Goal: Ask a question: Seek information or help from site administrators or community

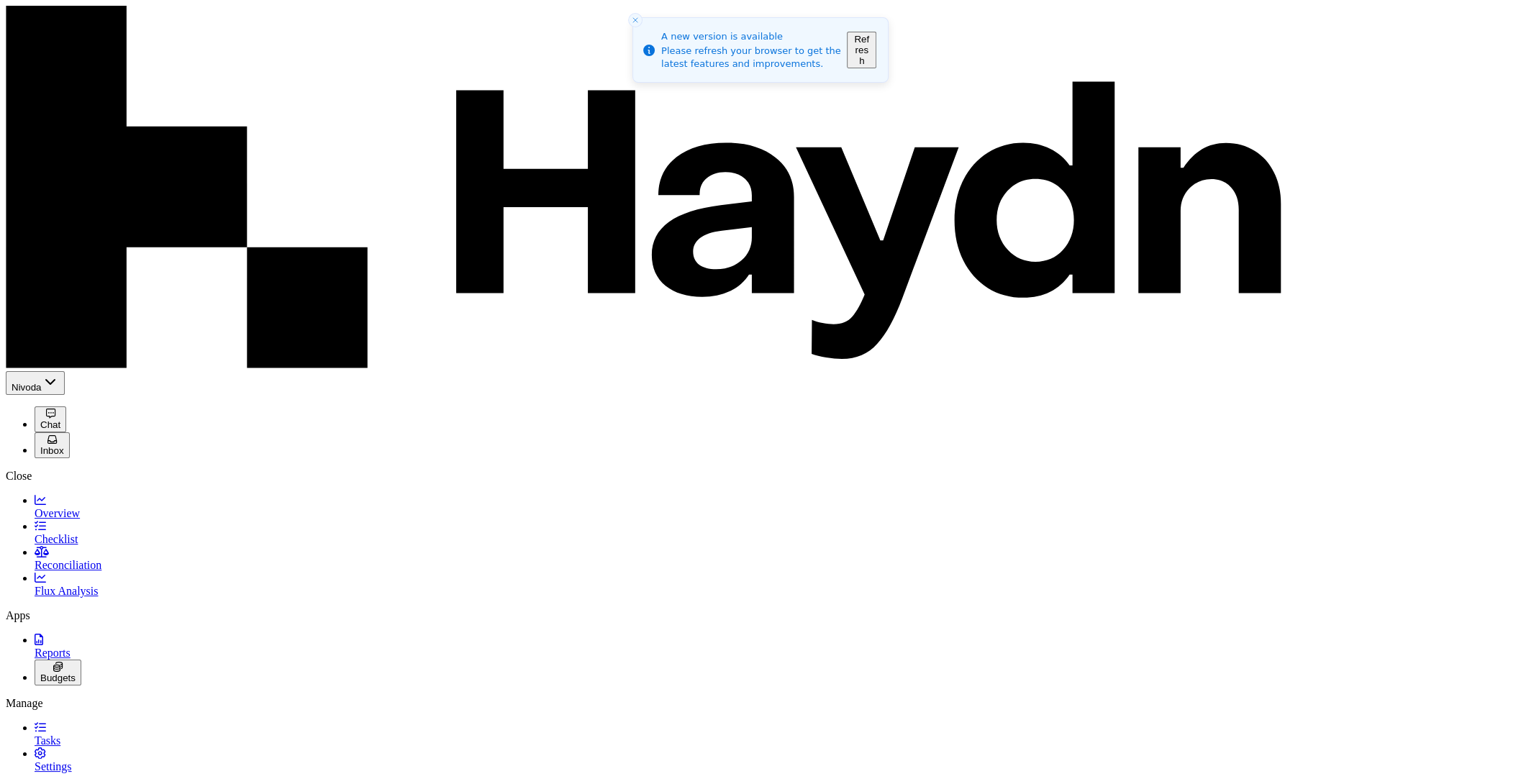
click at [876, 44] on button "Refresh" at bounding box center [862, 49] width 30 height 36
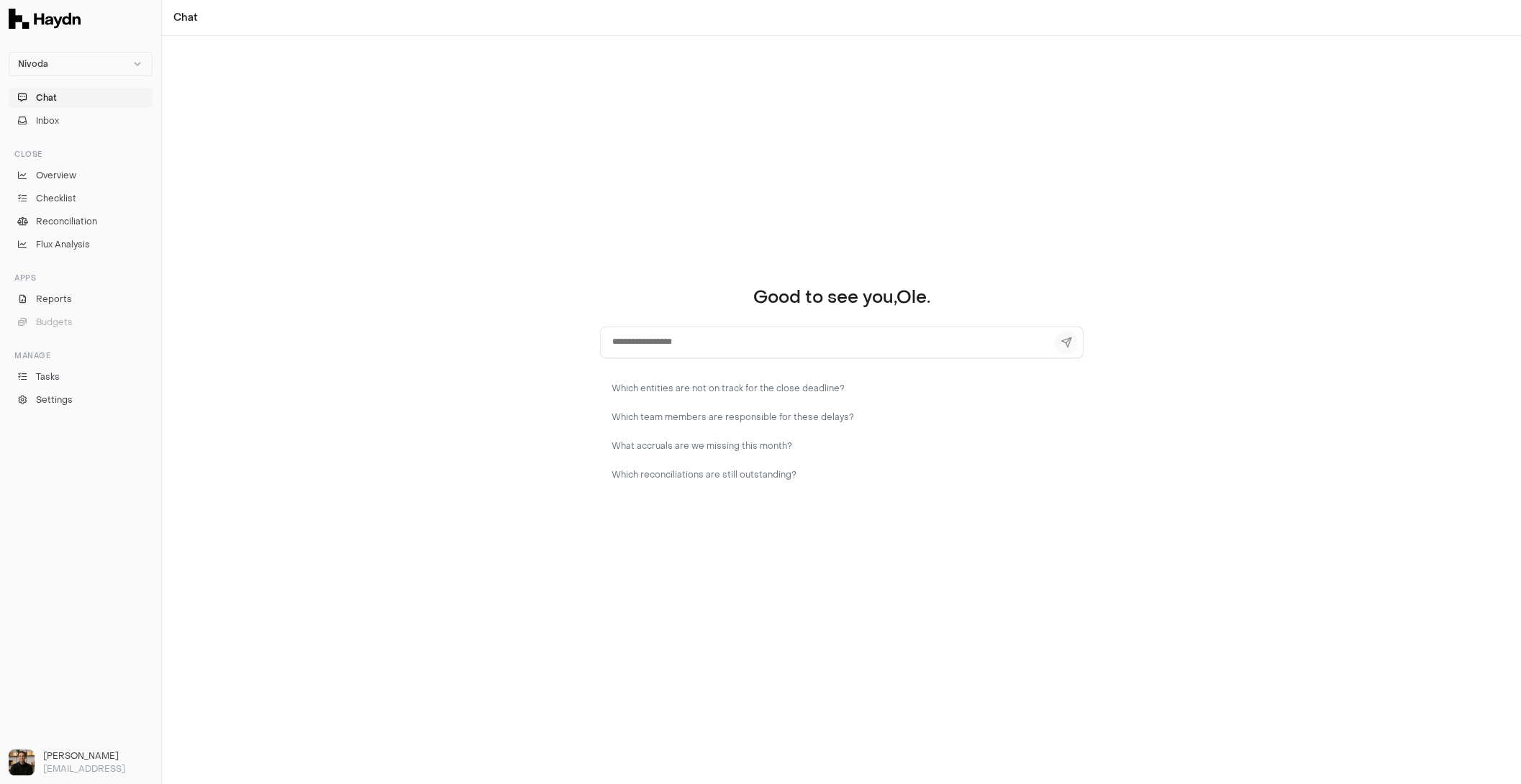
click at [856, 195] on div "Good to see you, [PERSON_NAME] . Which entities are not on track for the close …" at bounding box center [841, 411] width 1359 height 749
click at [711, 345] on textarea at bounding box center [841, 343] width 483 height 32
type textarea "***"
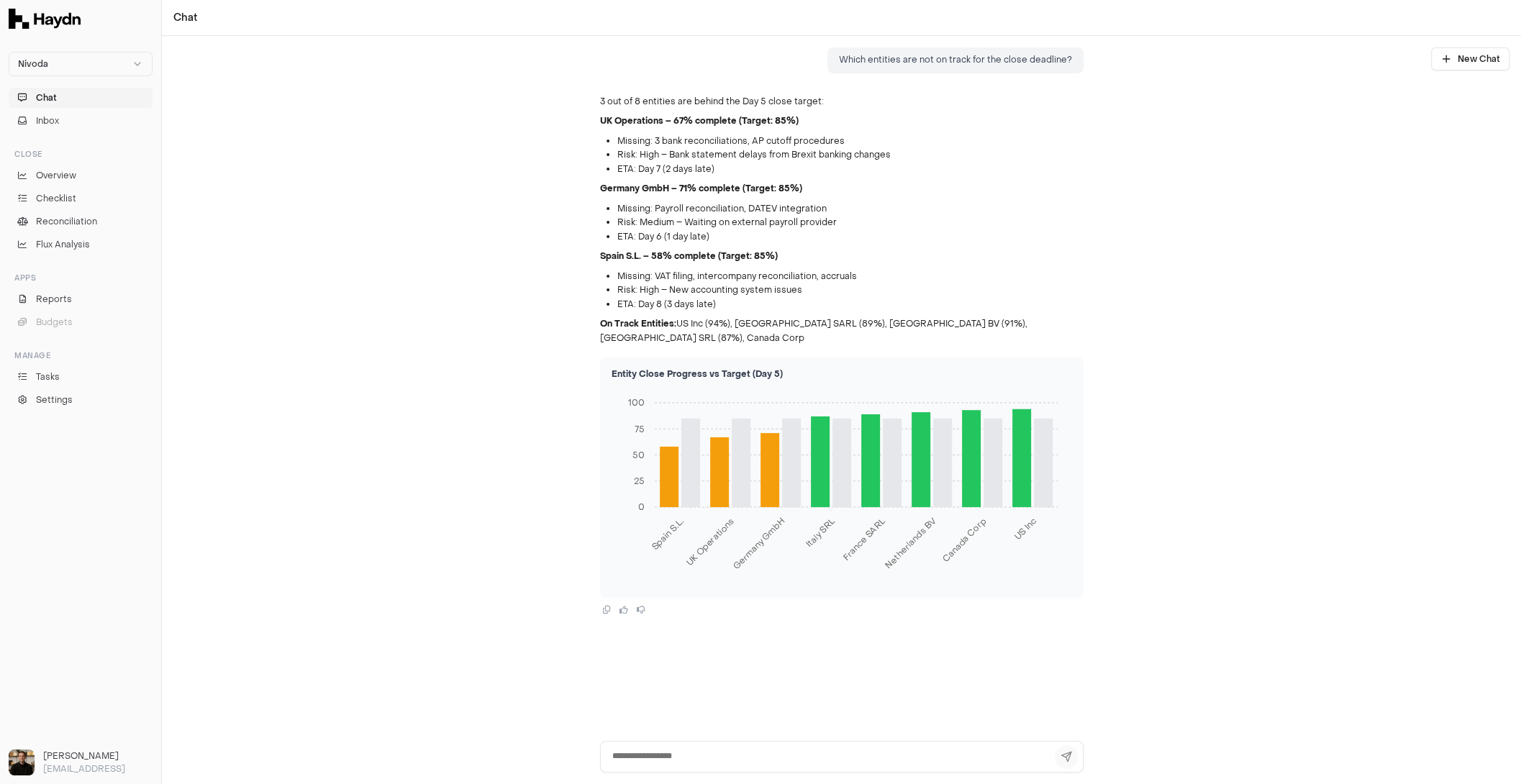
click at [856, 223] on li "Risk: Medium – Waiting on external payroll provider" at bounding box center [850, 223] width 467 height 14
click at [659, 750] on textarea at bounding box center [841, 757] width 483 height 32
type textarea "****"
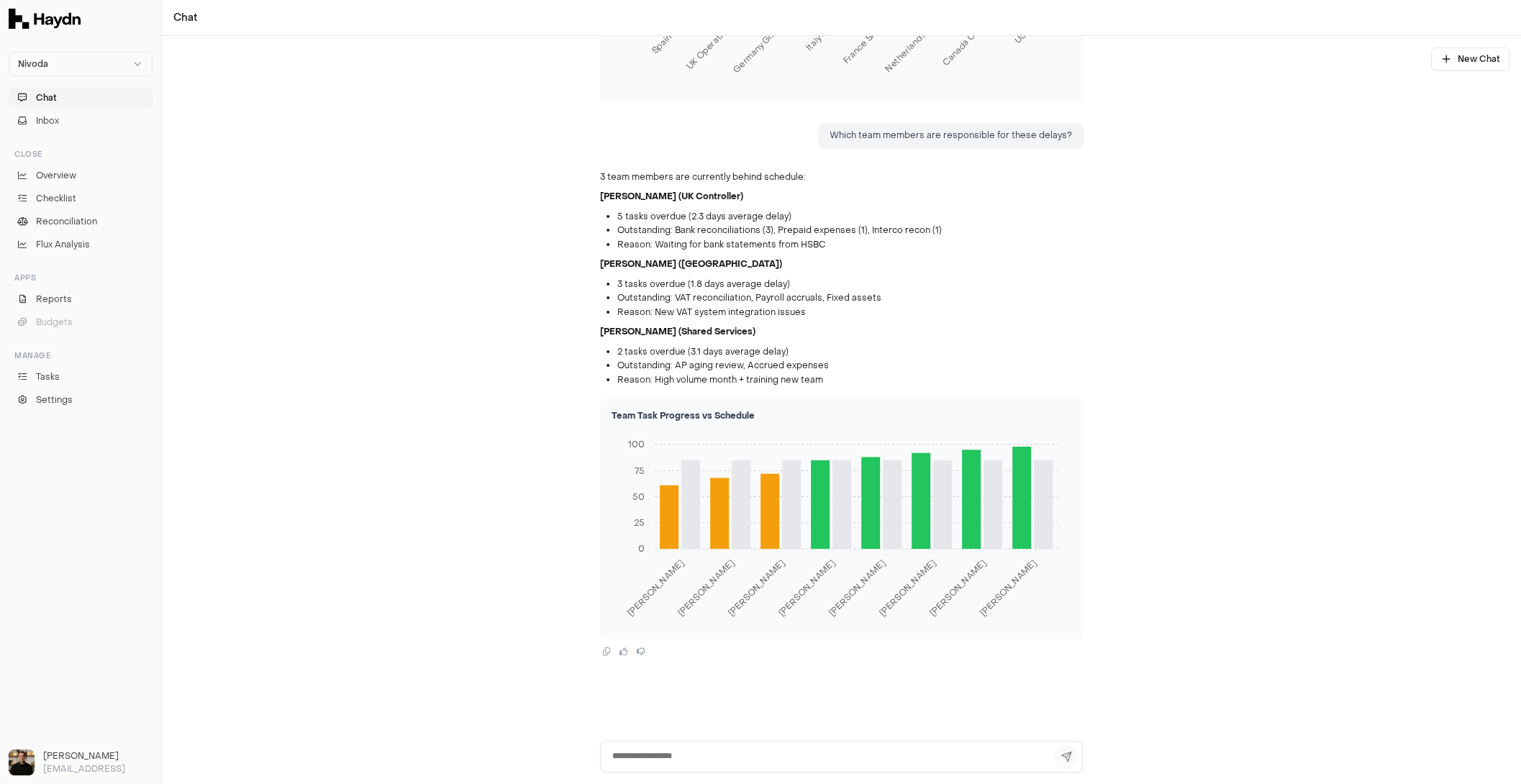
scroll to position [563, 0]
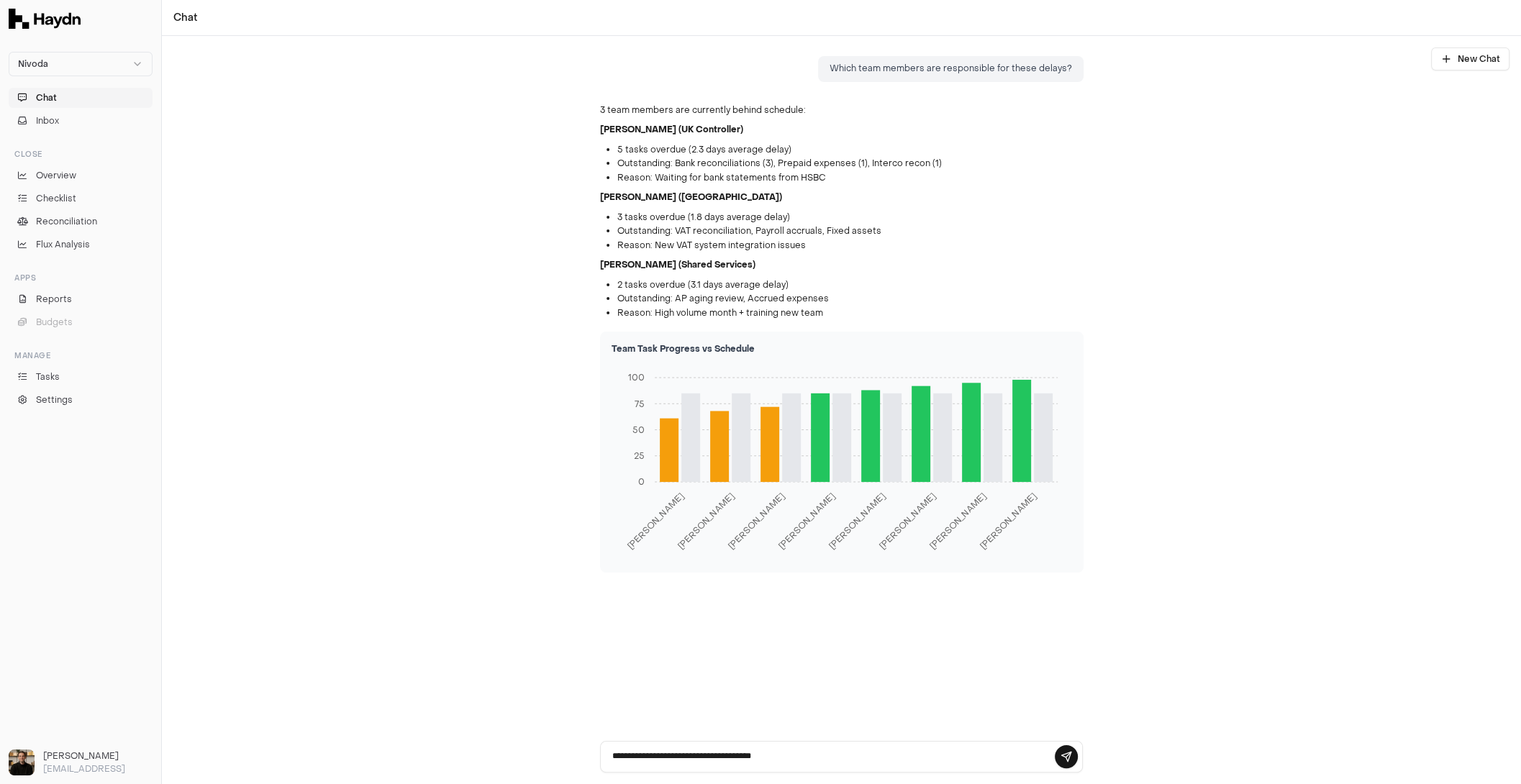
type textarea "**********"
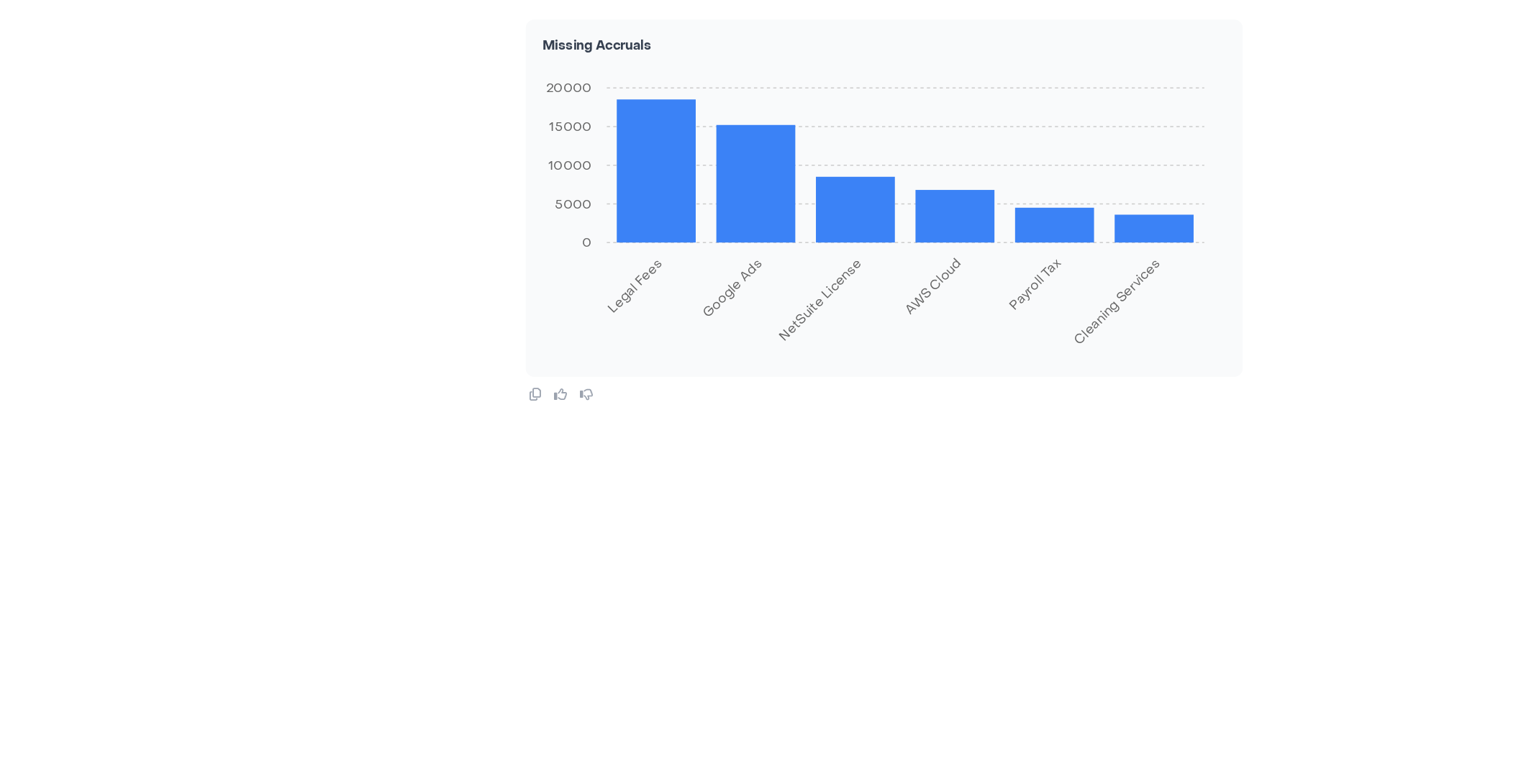
scroll to position [1642, 0]
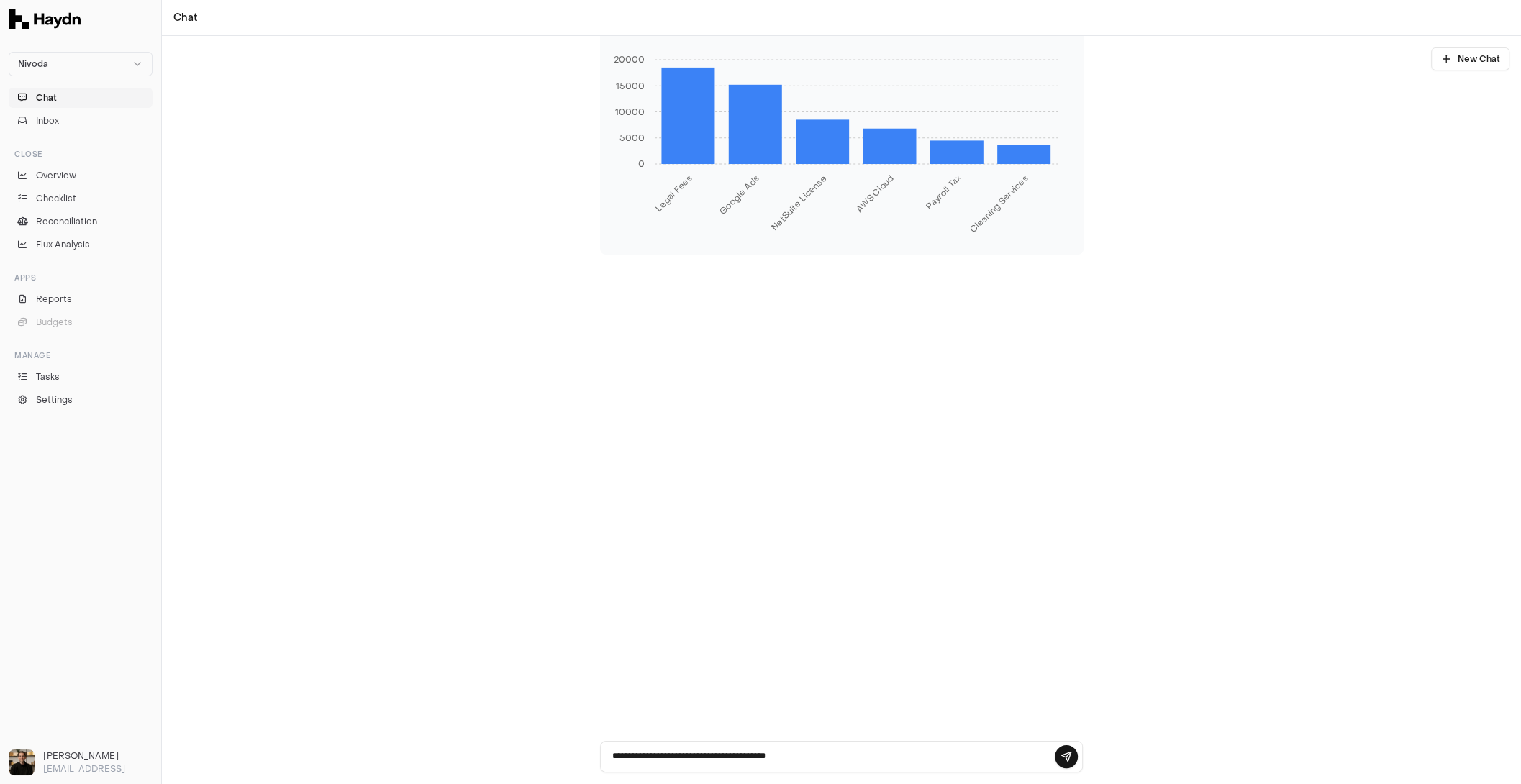
type textarea "**********"
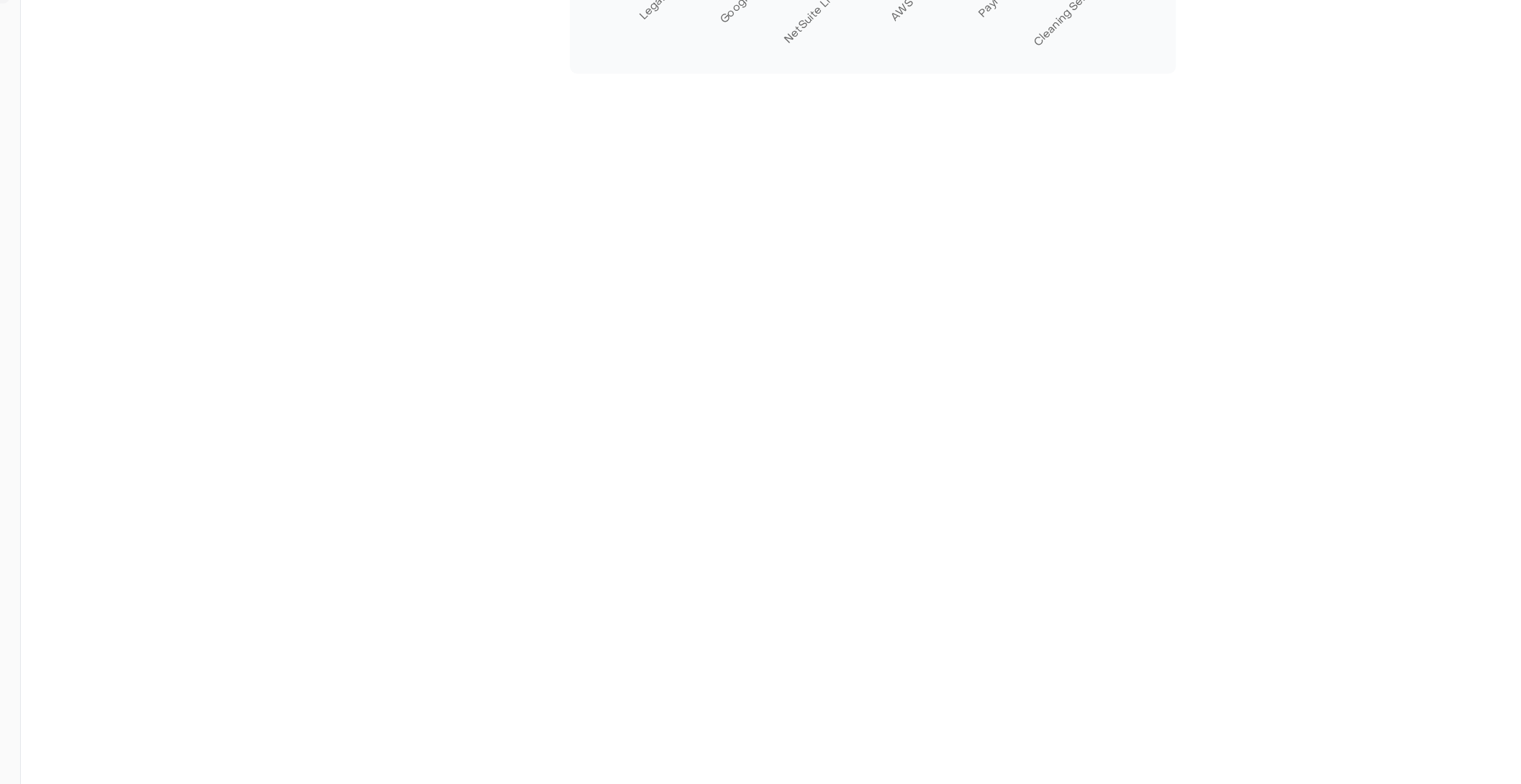
scroll to position [1770, 0]
click at [1064, 757] on button at bounding box center [1066, 756] width 23 height 23
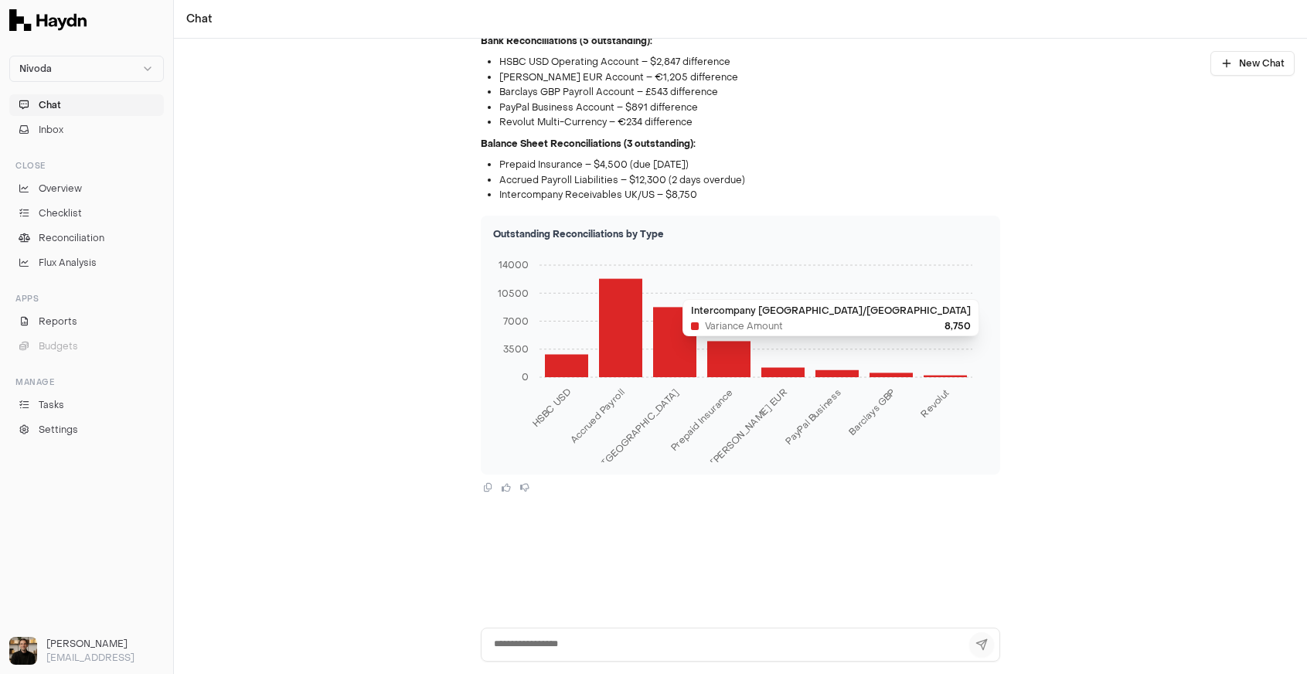
scroll to position [2205, 0]
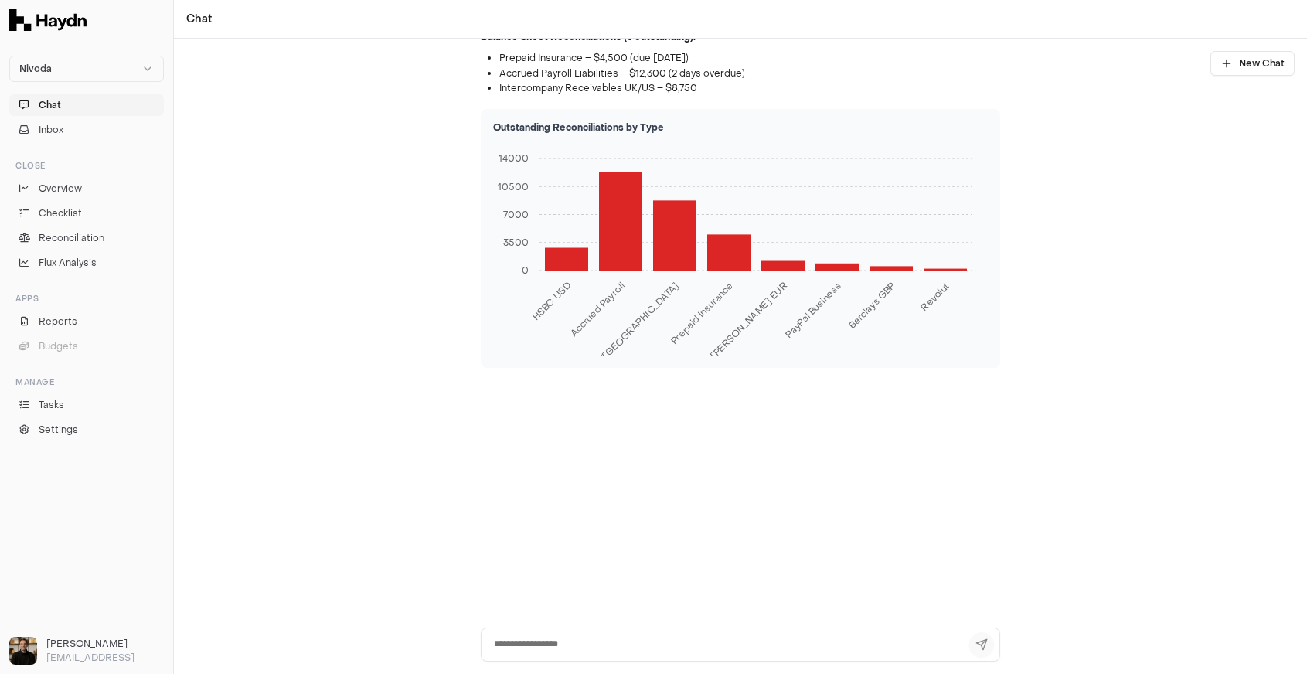
click at [608, 647] on textarea at bounding box center [740, 644] width 519 height 34
type textarea "**********"
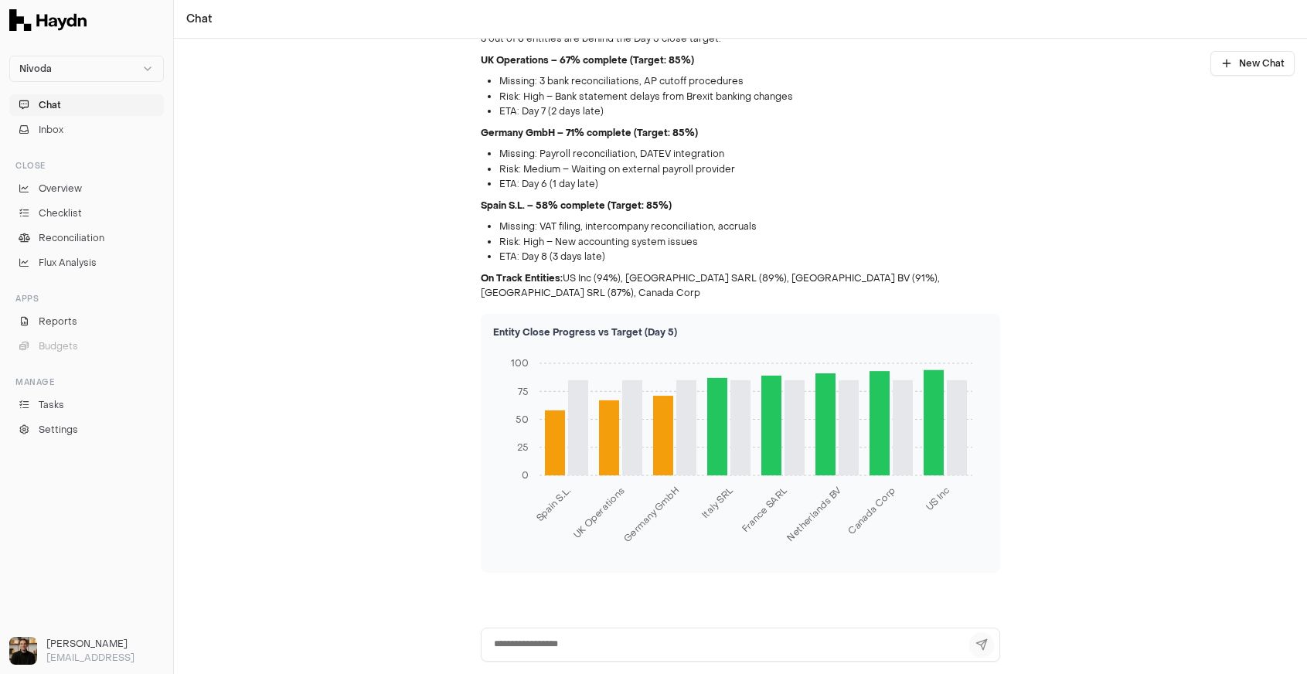
scroll to position [2548, 0]
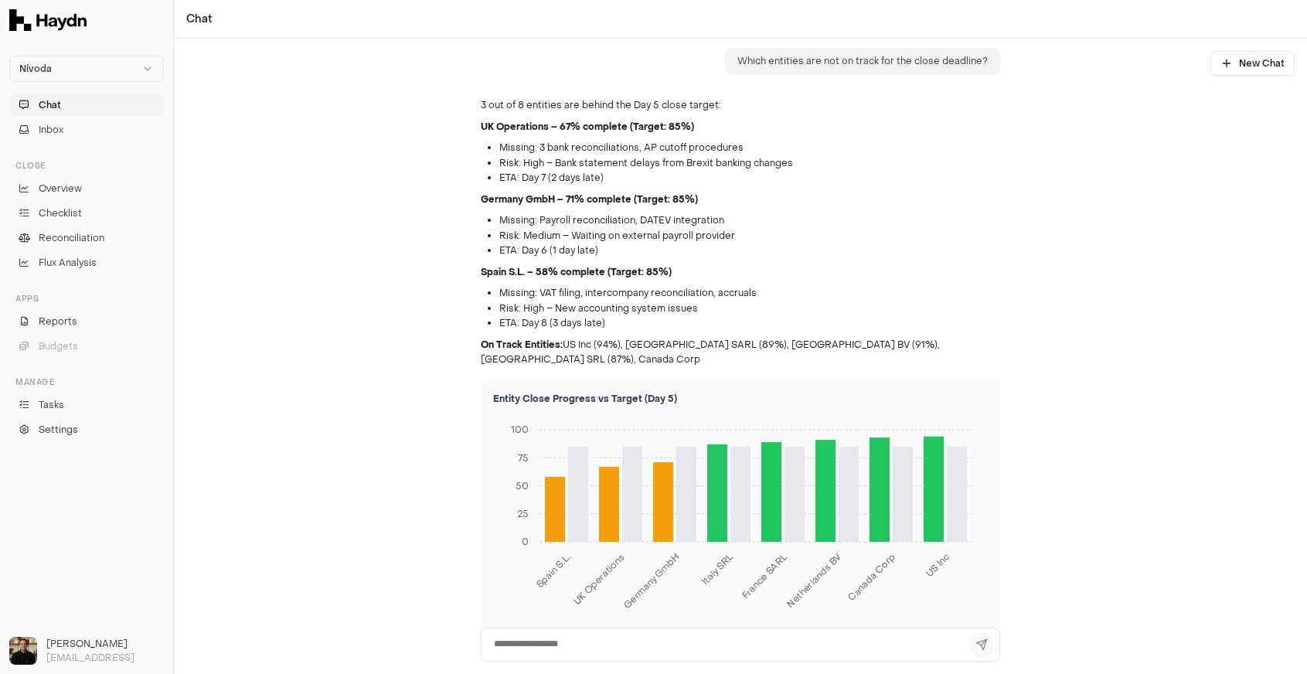
click at [61, 108] on button "Chat" at bounding box center [86, 105] width 155 height 22
click at [1236, 66] on button "New Chat" at bounding box center [1252, 63] width 84 height 25
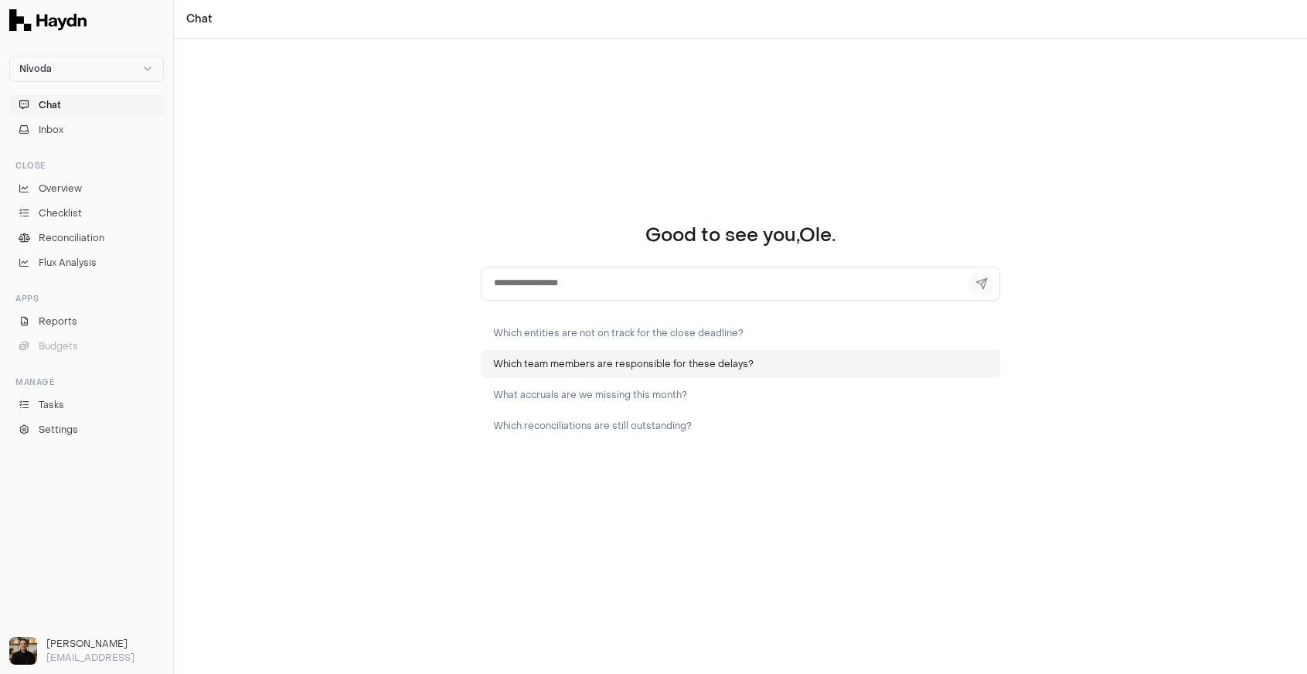
click at [547, 365] on button "Which team members are responsible for these delays?" at bounding box center [740, 364] width 519 height 28
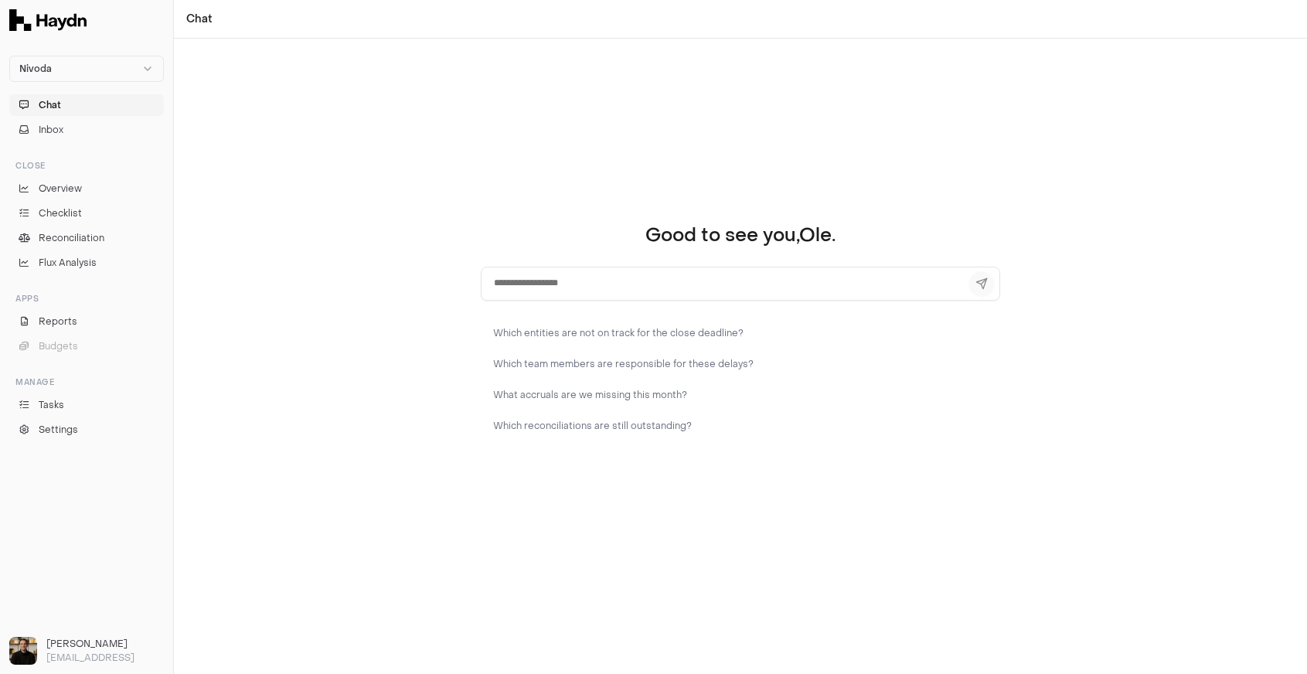
click at [829, 282] on textarea at bounding box center [740, 284] width 519 height 34
click at [67, 104] on button "Chat" at bounding box center [86, 105] width 155 height 22
drag, startPoint x: 753, startPoint y: 277, endPoint x: 423, endPoint y: 281, distance: 329.9
click at [423, 282] on div "**********" at bounding box center [740, 356] width 1133 height 635
drag, startPoint x: 752, startPoint y: 289, endPoint x: 493, endPoint y: 281, distance: 258.9
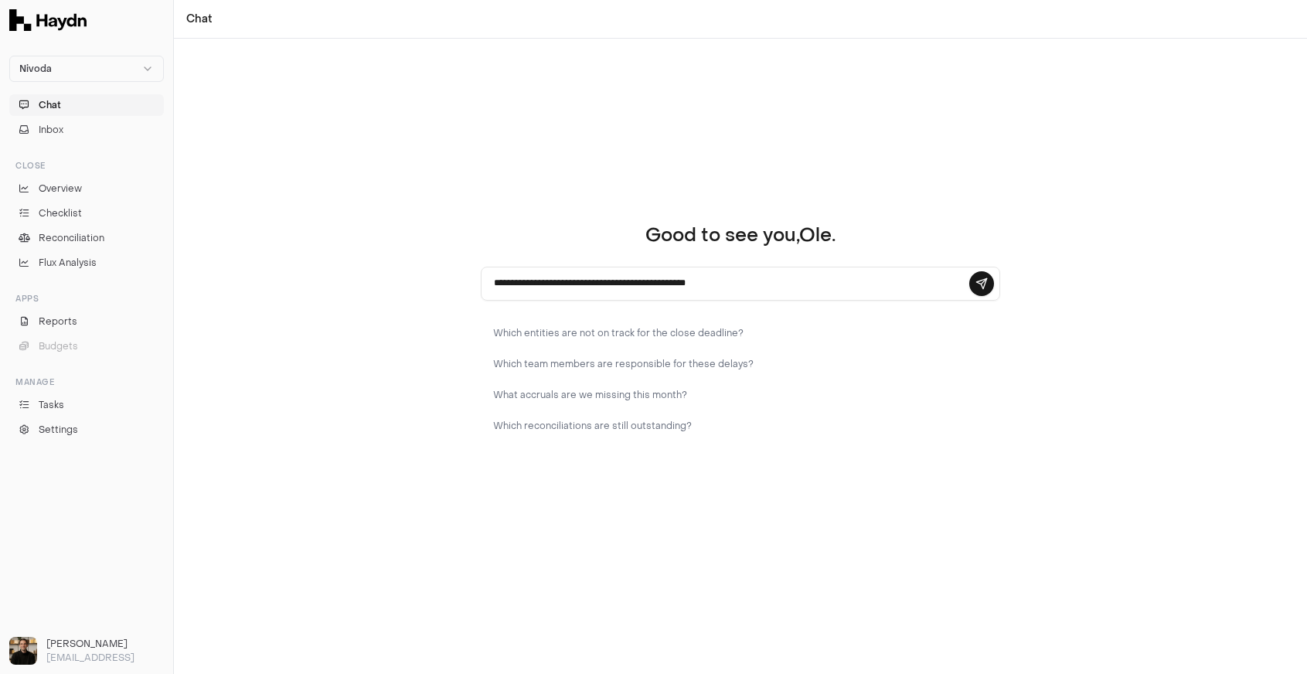
click at [493, 281] on textarea "**********" at bounding box center [740, 284] width 519 height 34
type textarea "*"
type textarea "**********"
click at [71, 189] on span "Overview" at bounding box center [60, 189] width 43 height 14
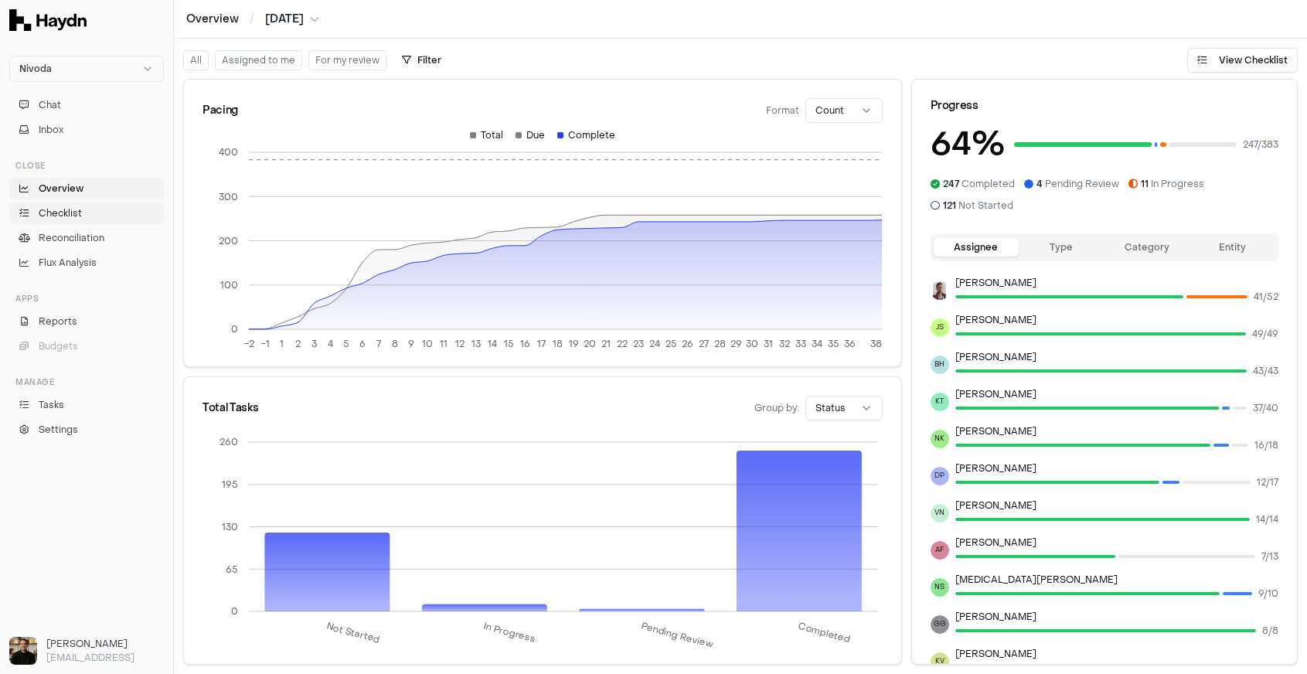
click at [72, 217] on span "Checklist" at bounding box center [60, 213] width 43 height 14
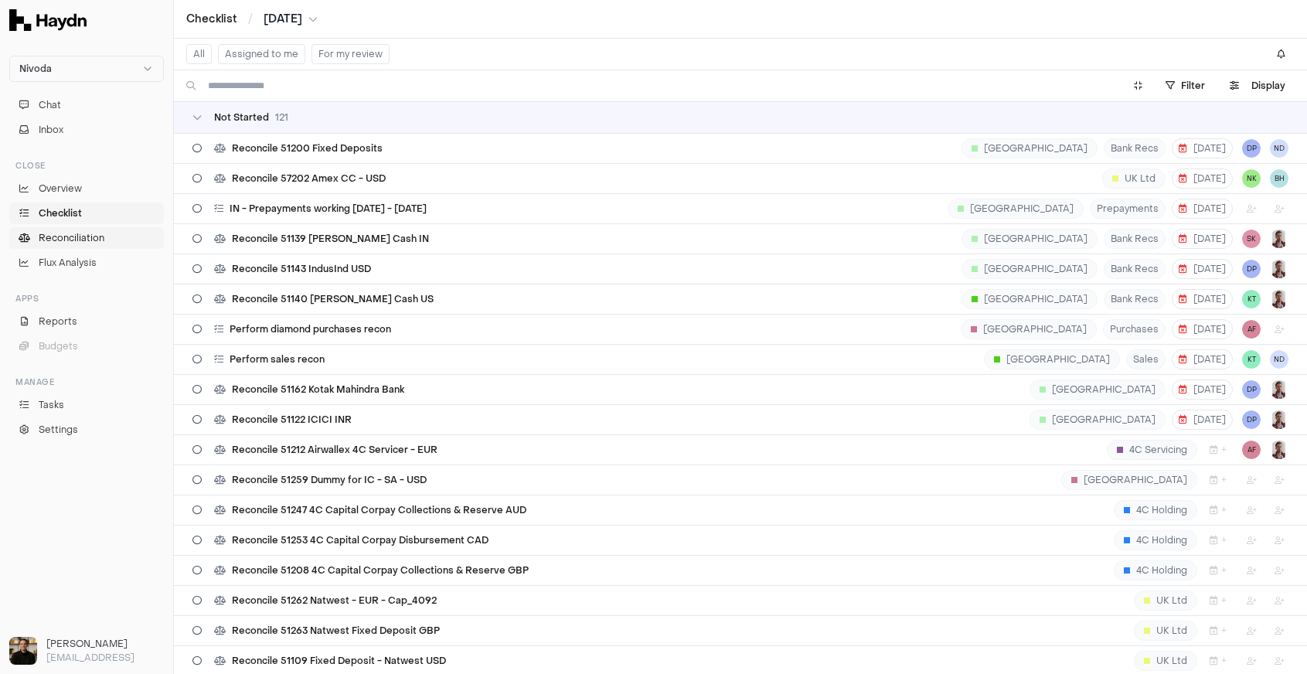
click at [74, 232] on span "Reconciliation" at bounding box center [72, 238] width 66 height 14
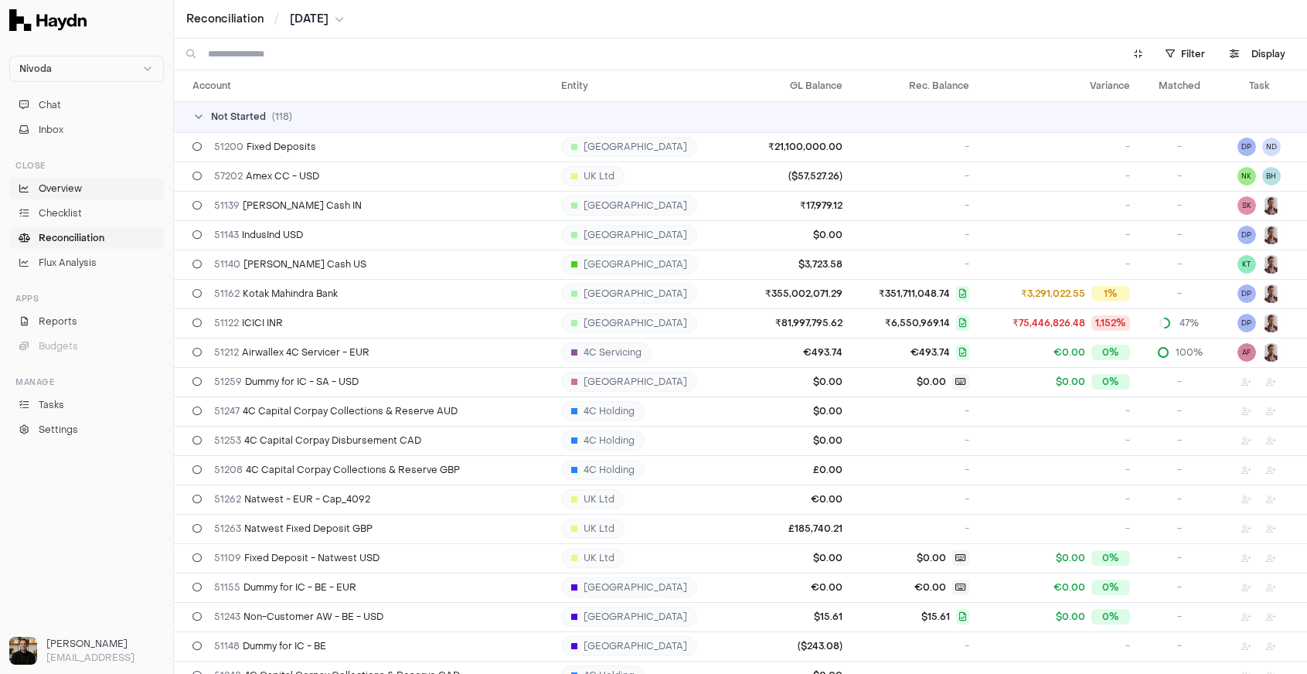
click at [66, 185] on span "Overview" at bounding box center [60, 189] width 43 height 14
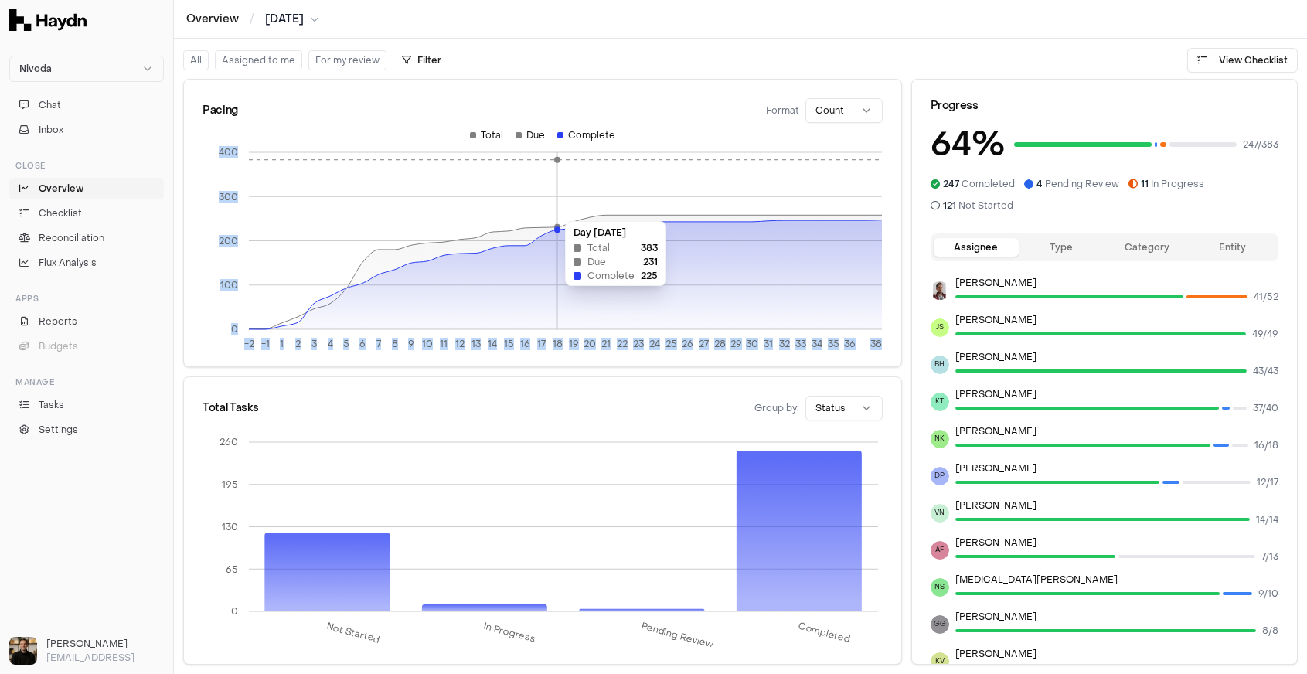
drag, startPoint x: 532, startPoint y: 187, endPoint x: 593, endPoint y: 250, distance: 87.4
click at [592, 250] on icon "-2 -1 1 2 3 4 5 6 7 8 9 10 11 12 13 14 15 16 17 18 19 20 21 22 23 24 25 26 27 2…" at bounding box center [541, 244] width 679 height 231
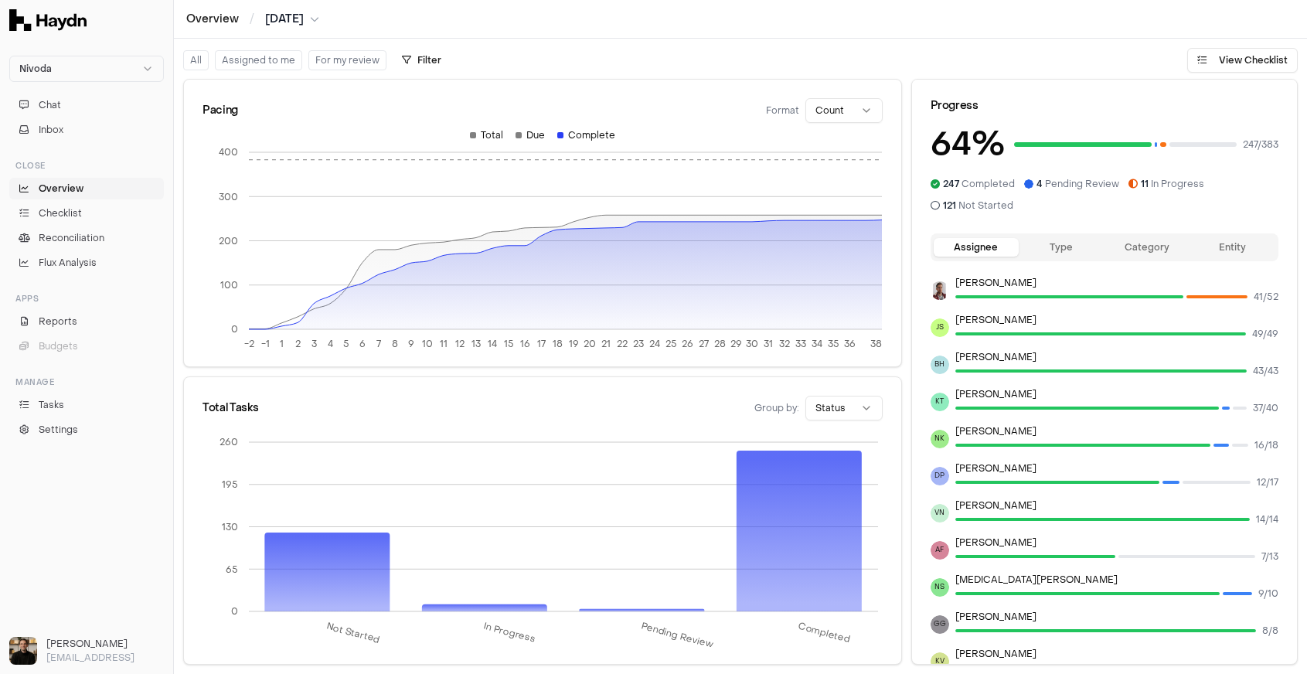
click at [682, 121] on div "Pacing Format Count" at bounding box center [542, 110] width 680 height 25
click at [43, 112] on button "Chat" at bounding box center [86, 105] width 155 height 22
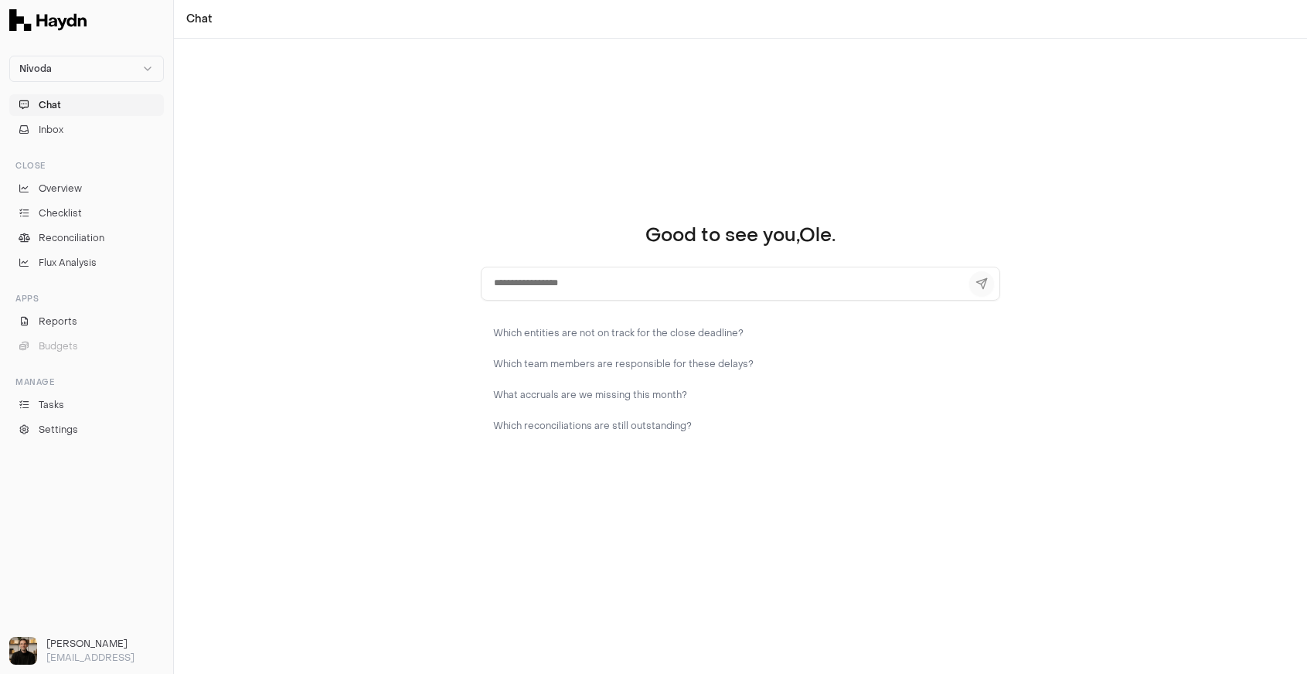
click at [517, 287] on textarea at bounding box center [740, 284] width 519 height 34
type textarea "**********"
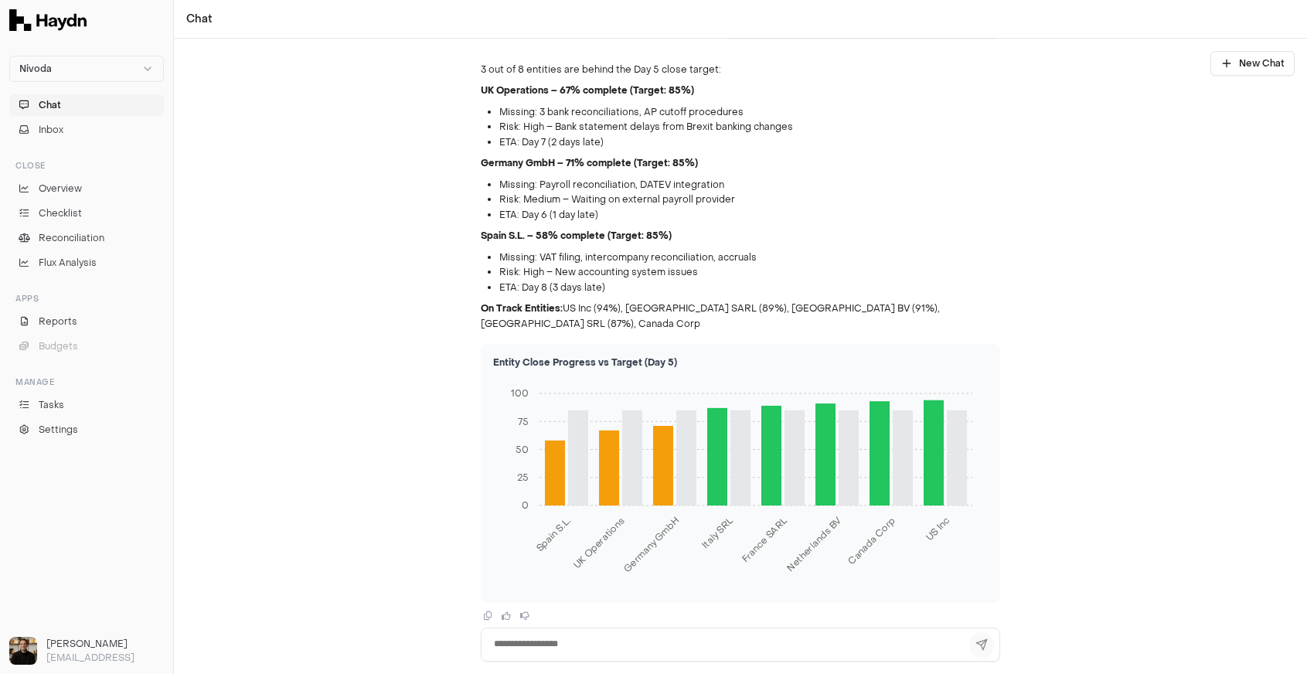
scroll to position [19, 0]
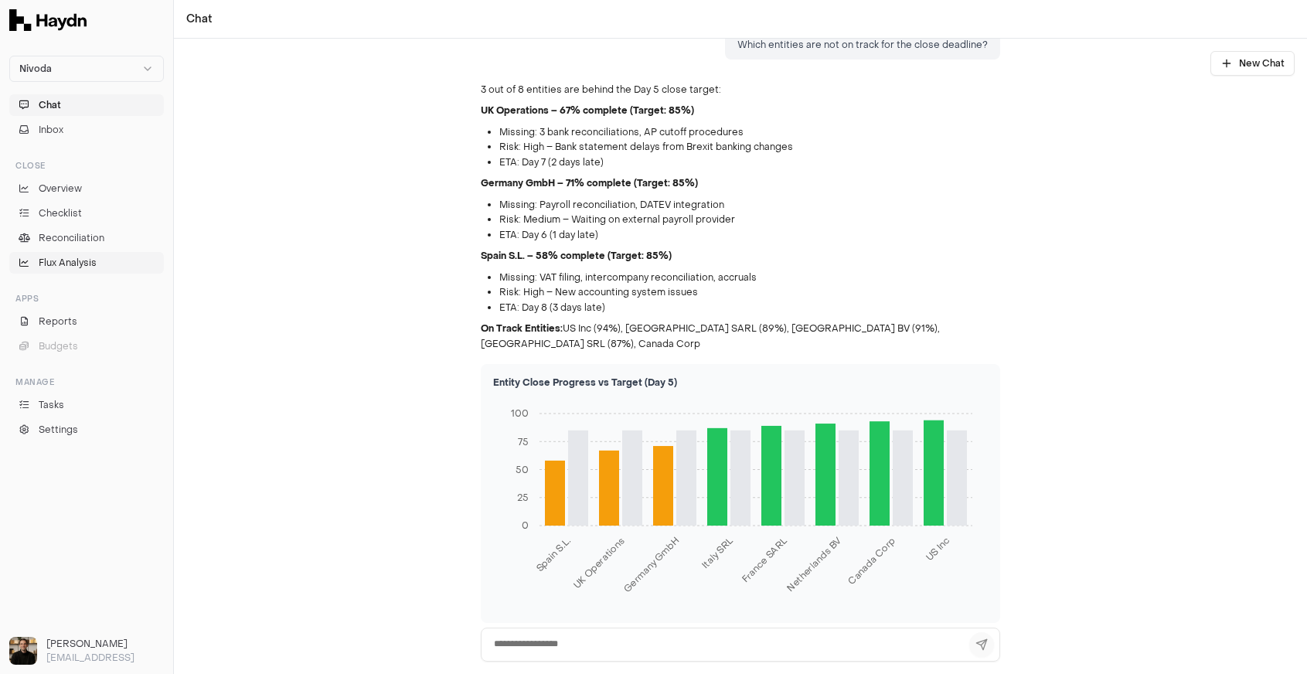
click at [62, 270] on link "Flux Analysis" at bounding box center [86, 263] width 155 height 22
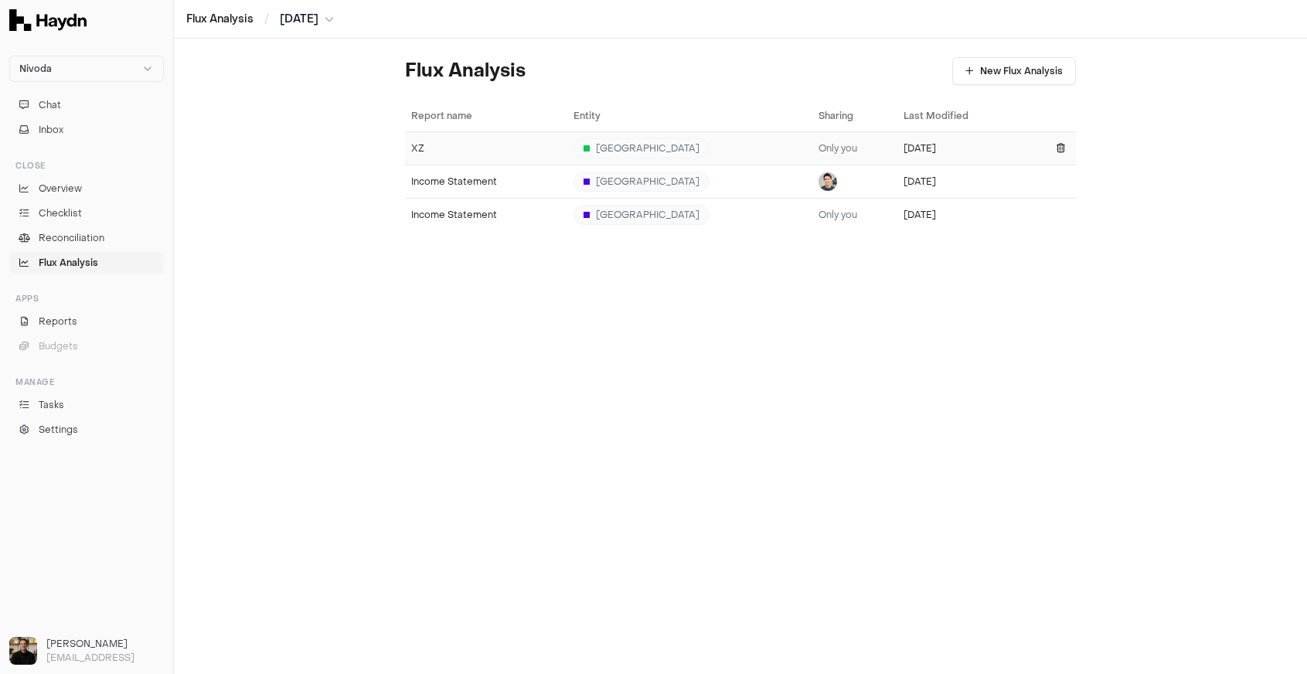
click at [435, 150] on div "XZ" at bounding box center [486, 148] width 150 height 12
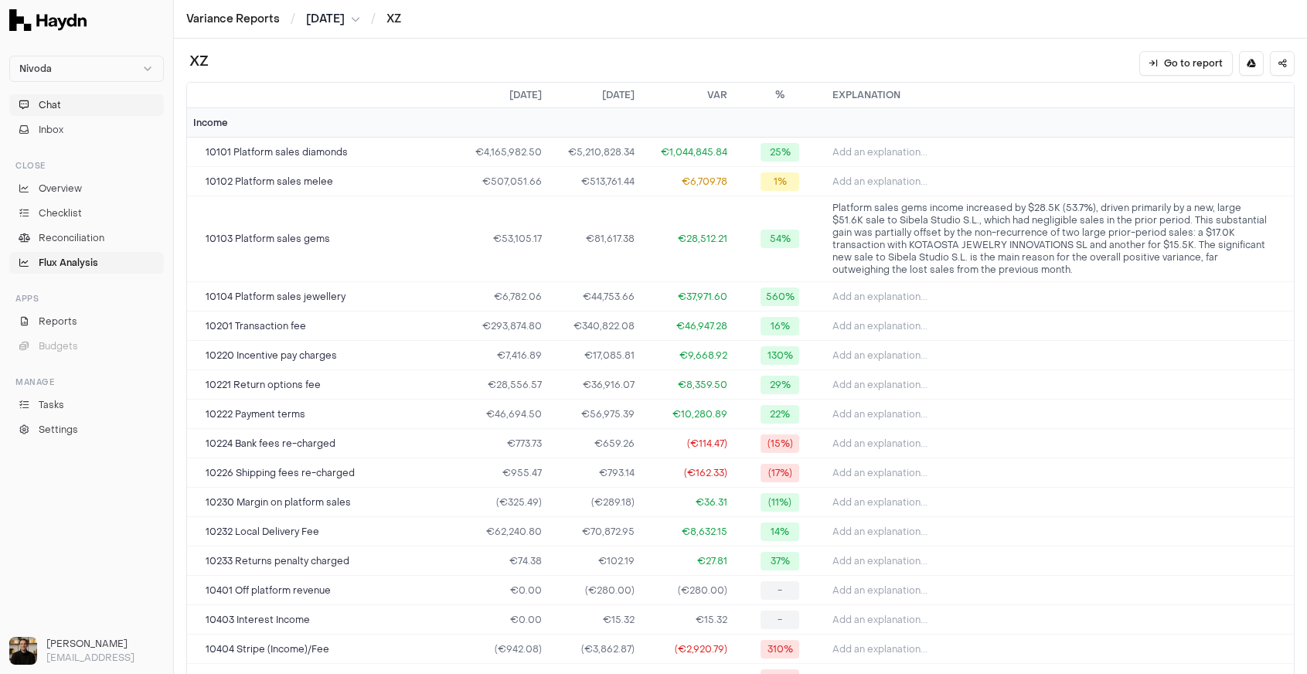
click at [76, 103] on button "Chat" at bounding box center [86, 105] width 155 height 22
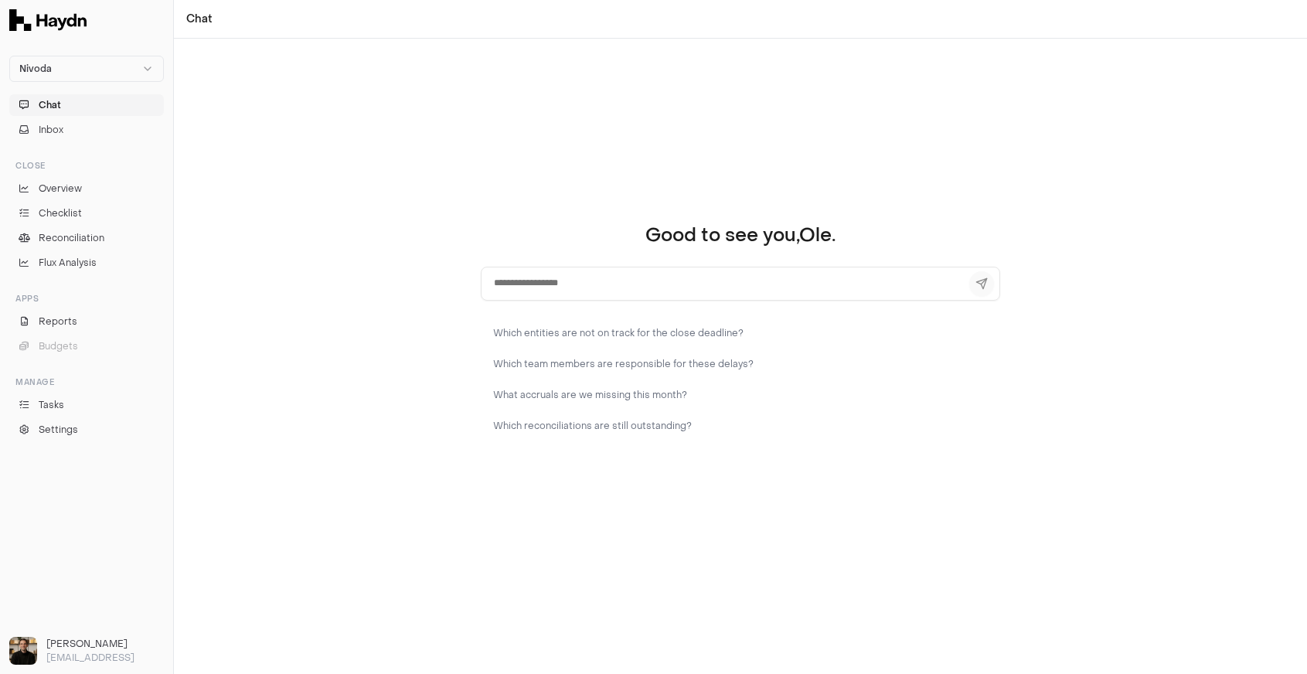
click at [525, 287] on textarea at bounding box center [740, 284] width 519 height 34
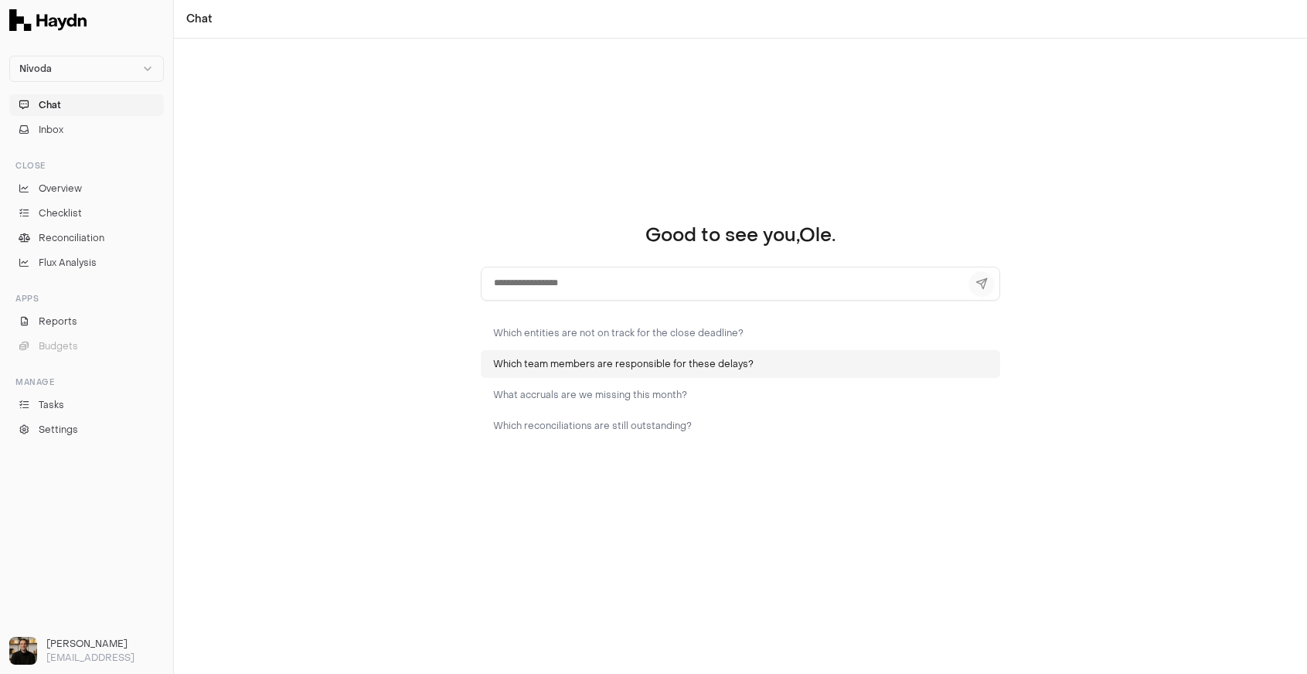
click at [571, 376] on button "Which team members are responsible for these delays?" at bounding box center [740, 364] width 519 height 28
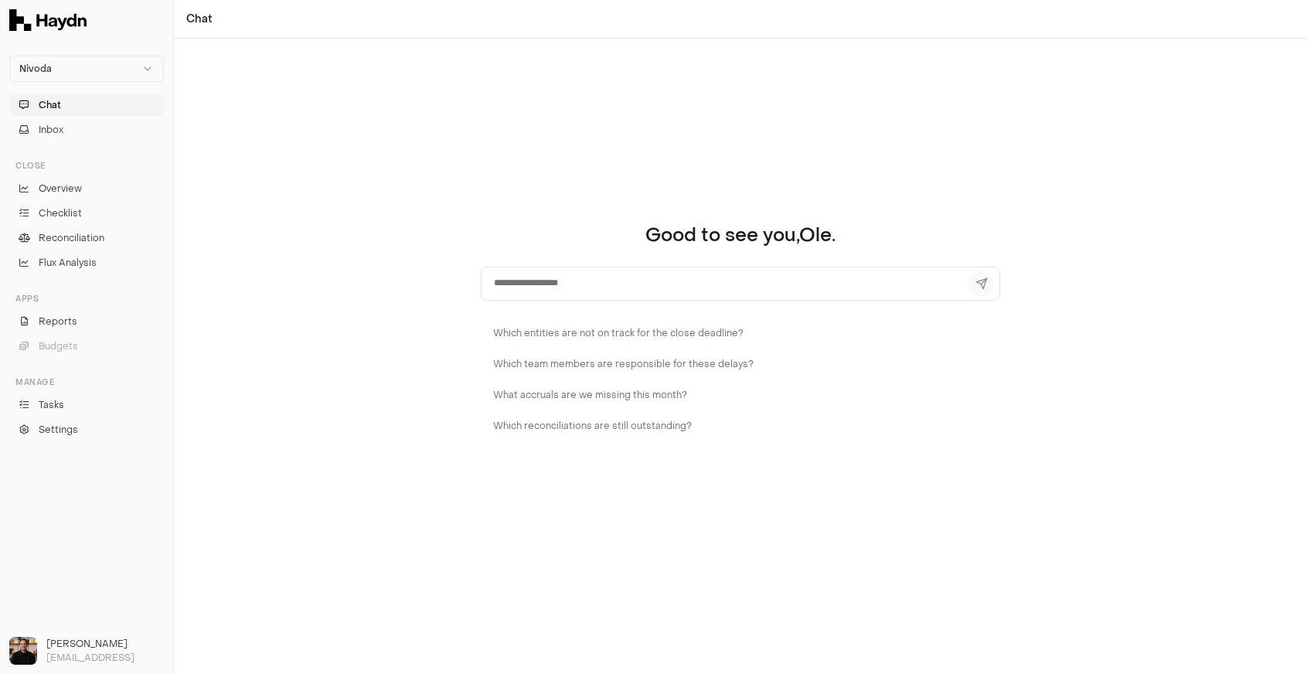
click at [416, 386] on div "Good to see you, Ole . Which entities are not on track for the close deadline? …" at bounding box center [740, 356] width 1133 height 635
click at [560, 274] on textarea at bounding box center [740, 284] width 519 height 34
type textarea "**********"
click at [984, 281] on button at bounding box center [981, 283] width 25 height 25
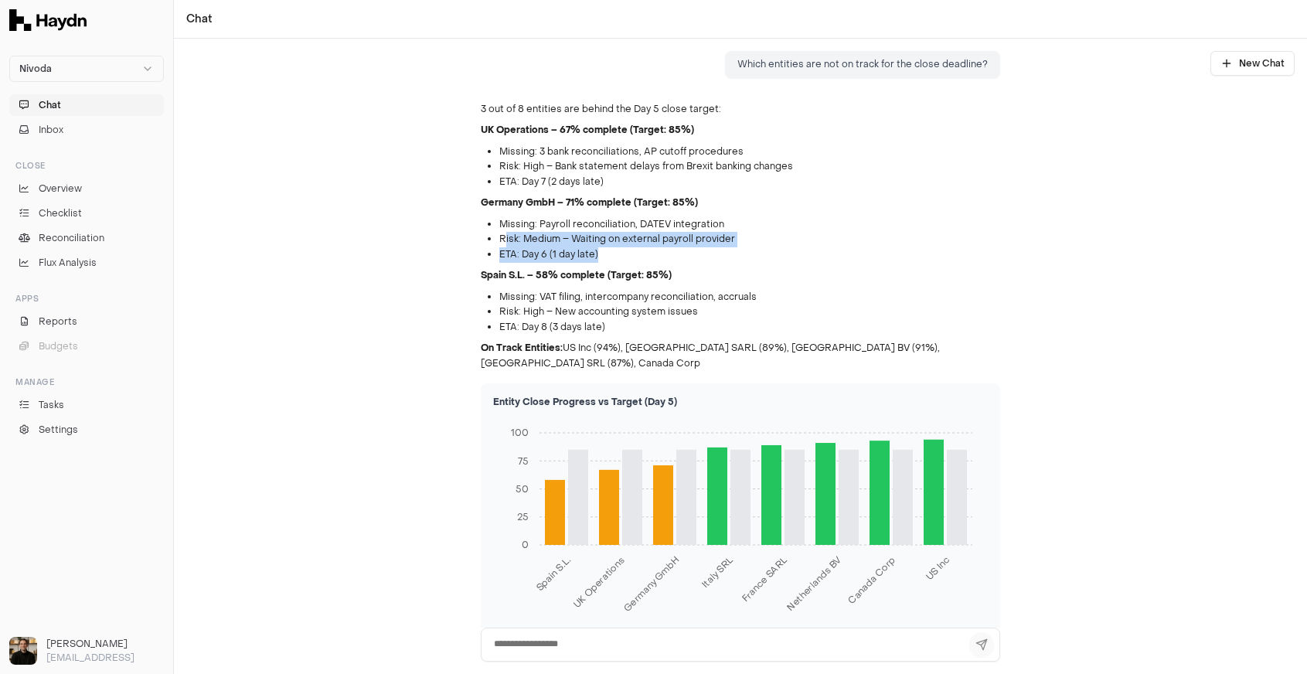
drag, startPoint x: 503, startPoint y: 234, endPoint x: 620, endPoint y: 254, distance: 118.4
click at [620, 254] on ul "Missing: Payroll reconciliation, DATEV integration Risk: Medium – Waiting on ex…" at bounding box center [740, 240] width 519 height 46
click at [620, 254] on li "ETA: Day 6 (1 day late)" at bounding box center [749, 254] width 501 height 15
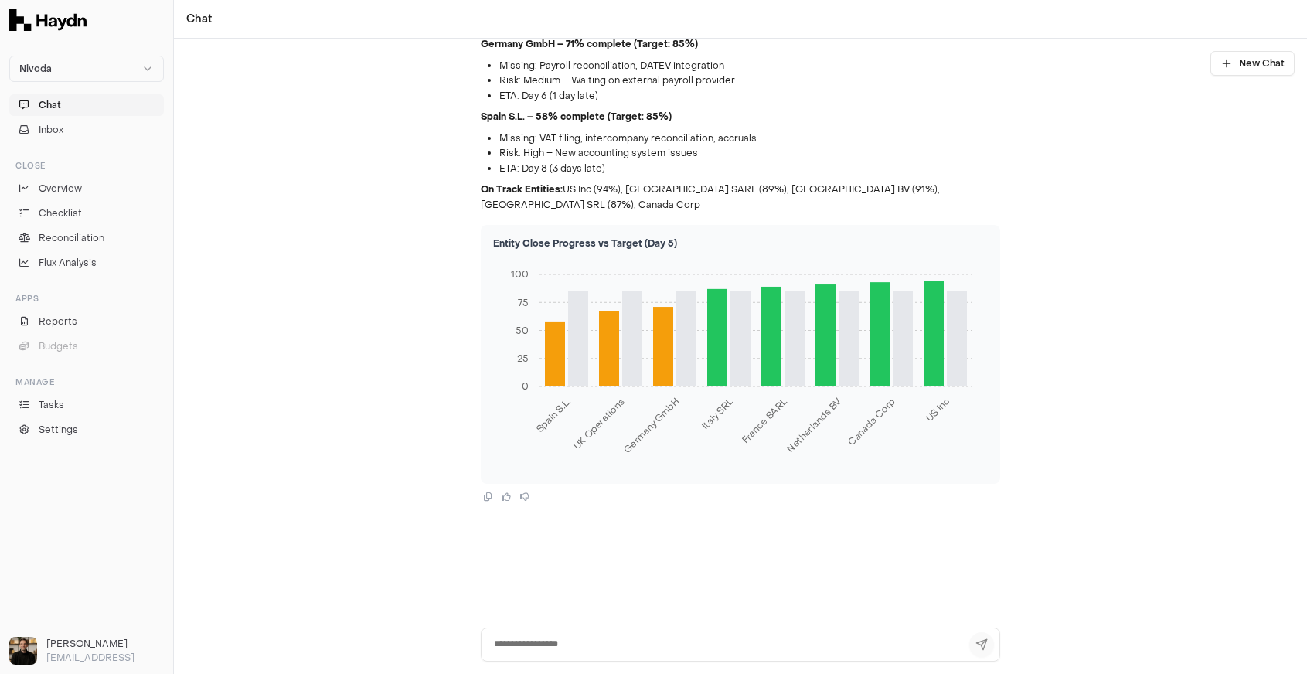
scroll to position [56, 0]
